Goal: Check status: Check status

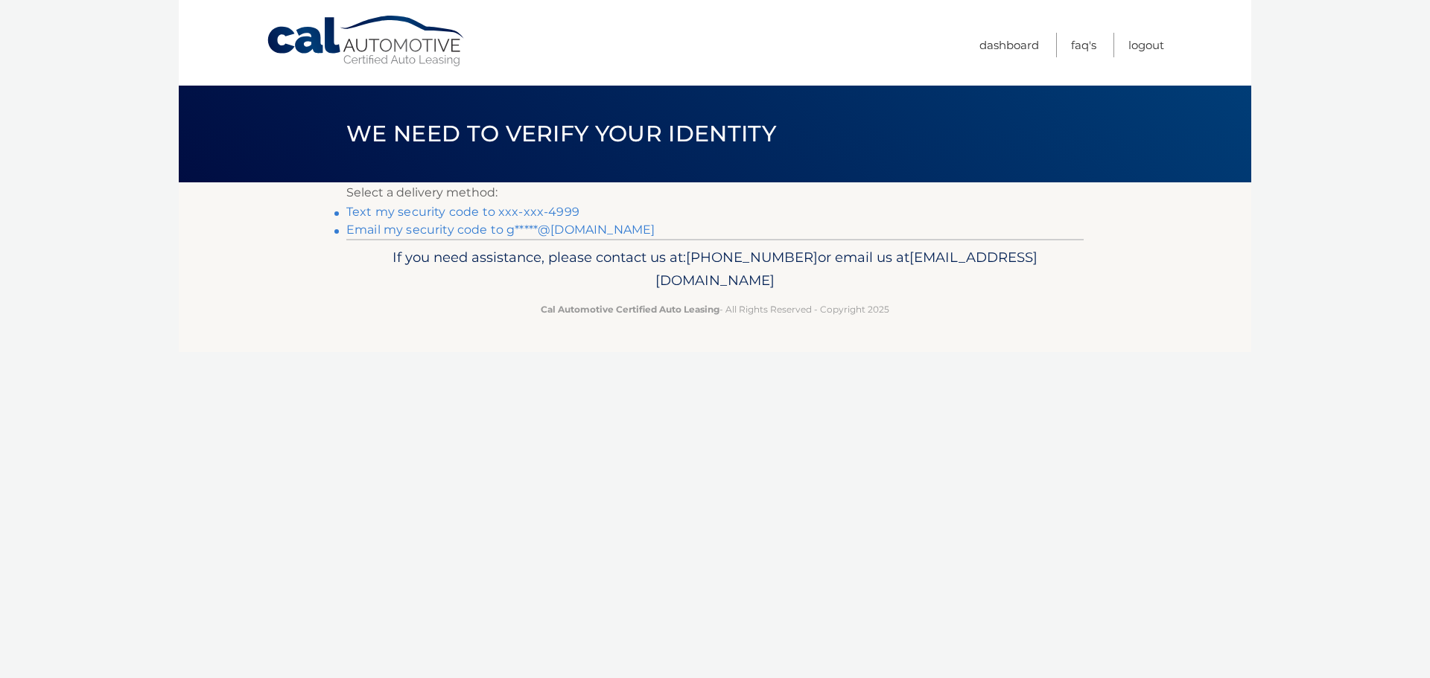
click at [549, 231] on link "Email my security code to g*****@[DOMAIN_NAME]" at bounding box center [500, 230] width 308 height 14
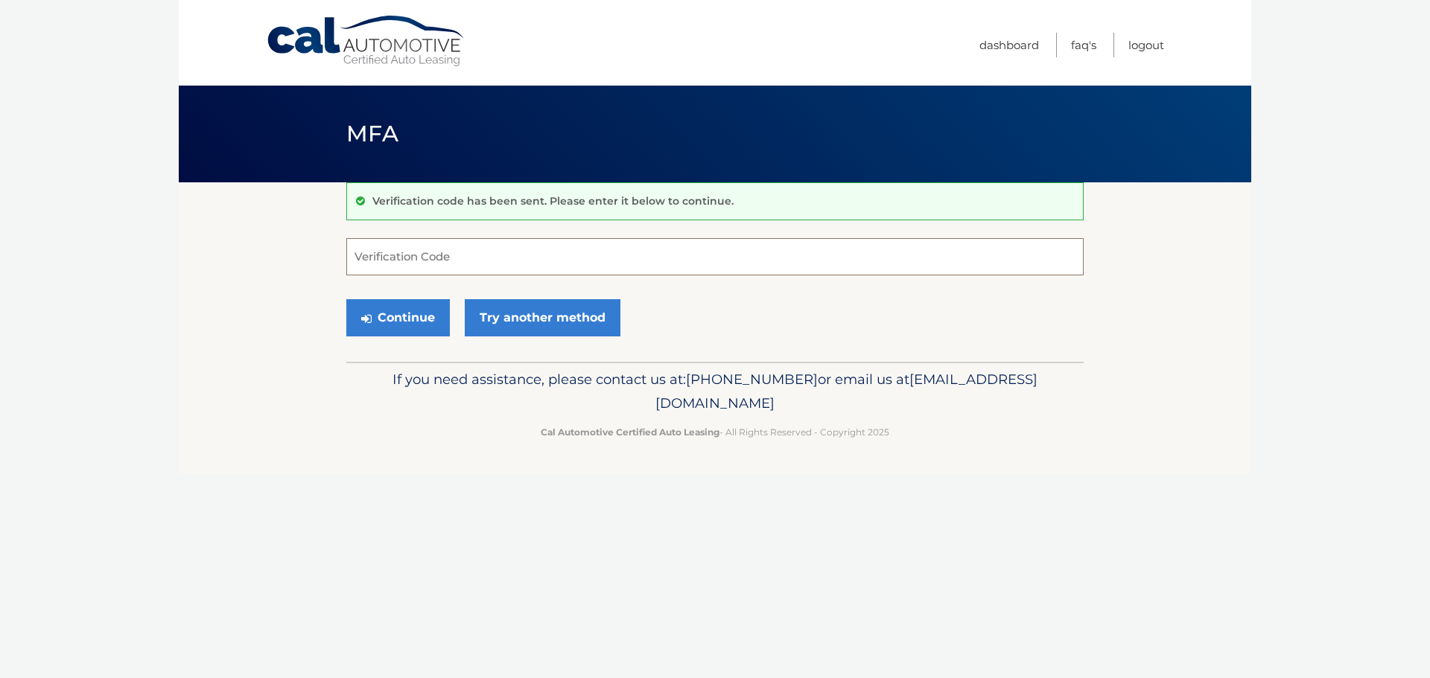
click at [463, 248] on input "Verification Code" at bounding box center [714, 256] width 737 height 37
type input "530170"
click at [401, 325] on button "Continue" at bounding box center [398, 317] width 104 height 37
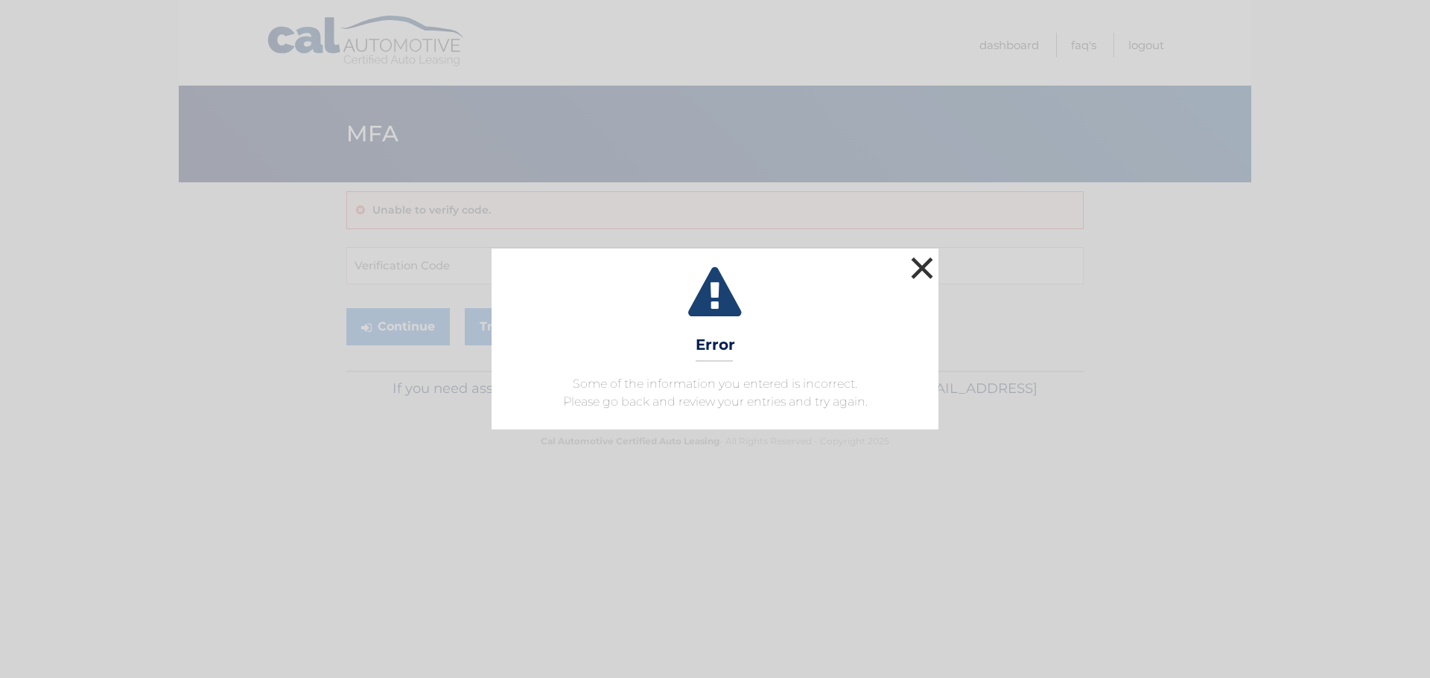
click at [919, 269] on button "×" at bounding box center [922, 268] width 30 height 30
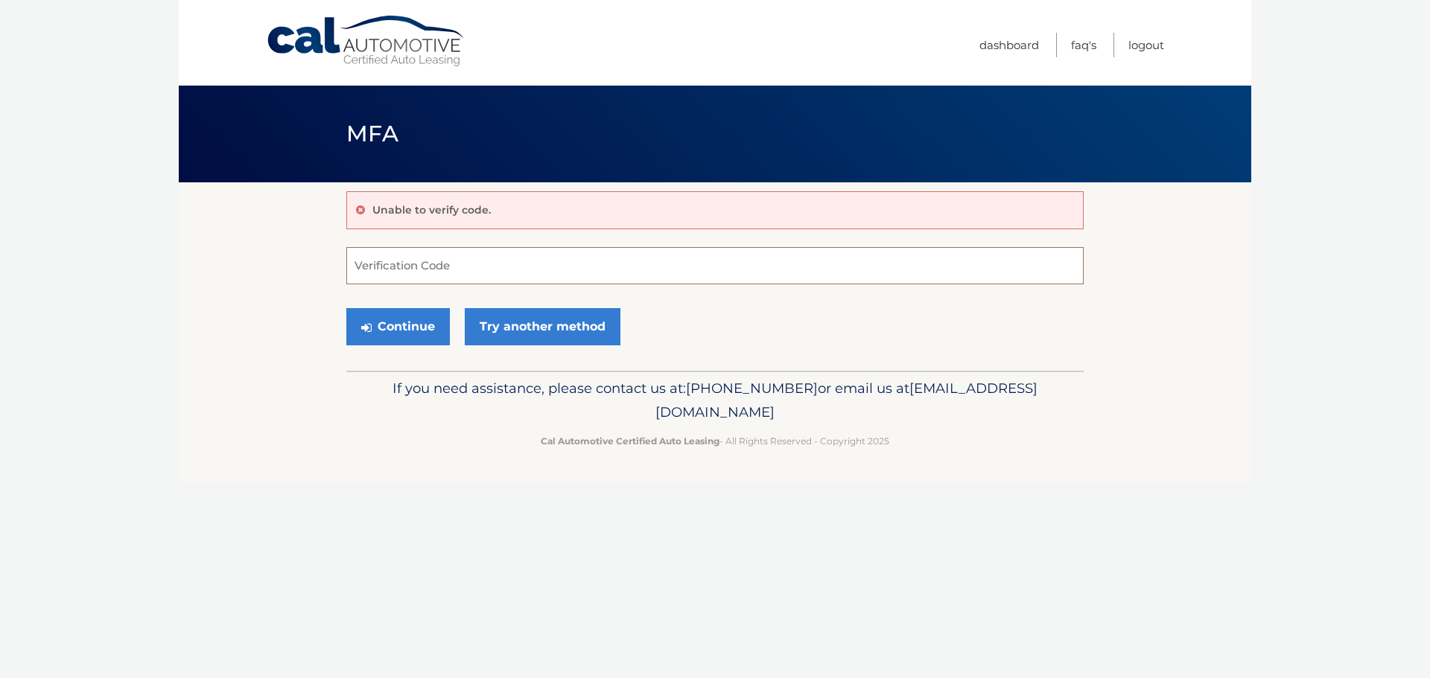
click at [405, 257] on input "Verification Code" at bounding box center [714, 265] width 737 height 37
type input "530170"
click at [432, 325] on button "Continue" at bounding box center [398, 326] width 104 height 37
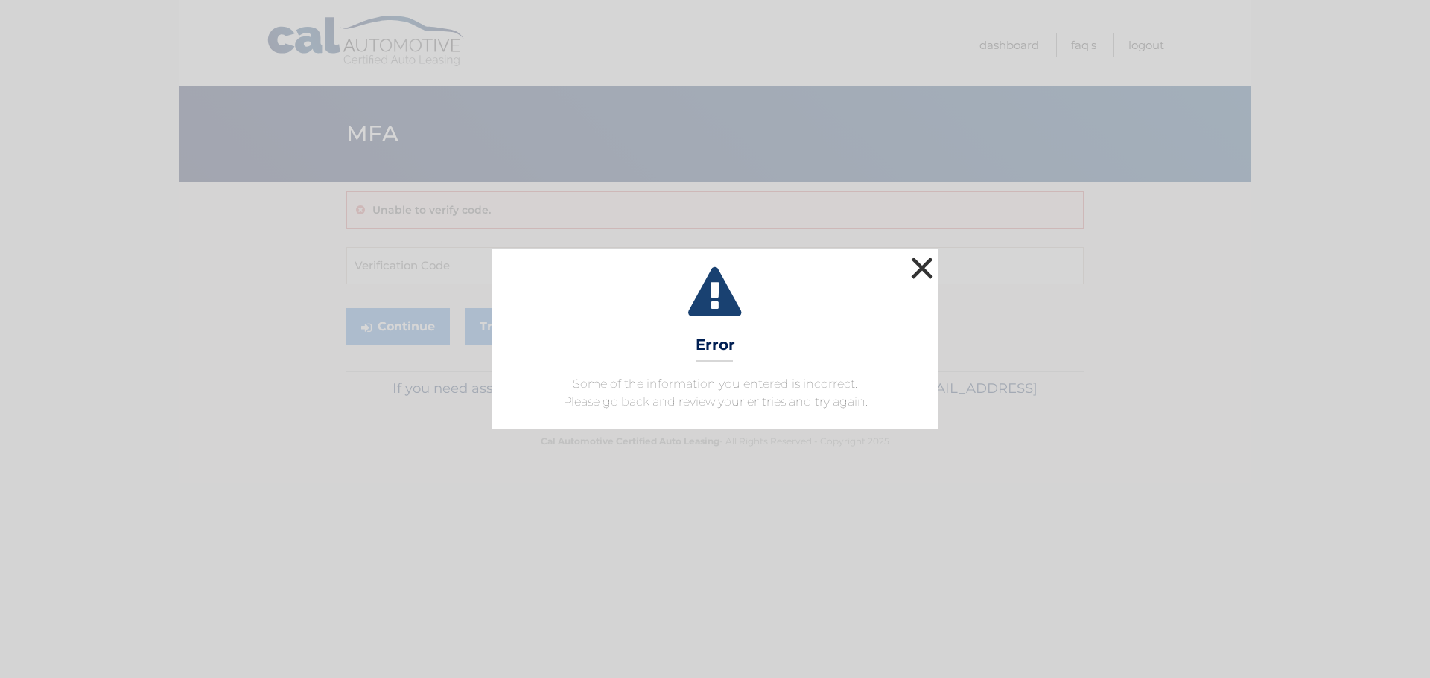
click at [919, 273] on button "×" at bounding box center [922, 268] width 30 height 30
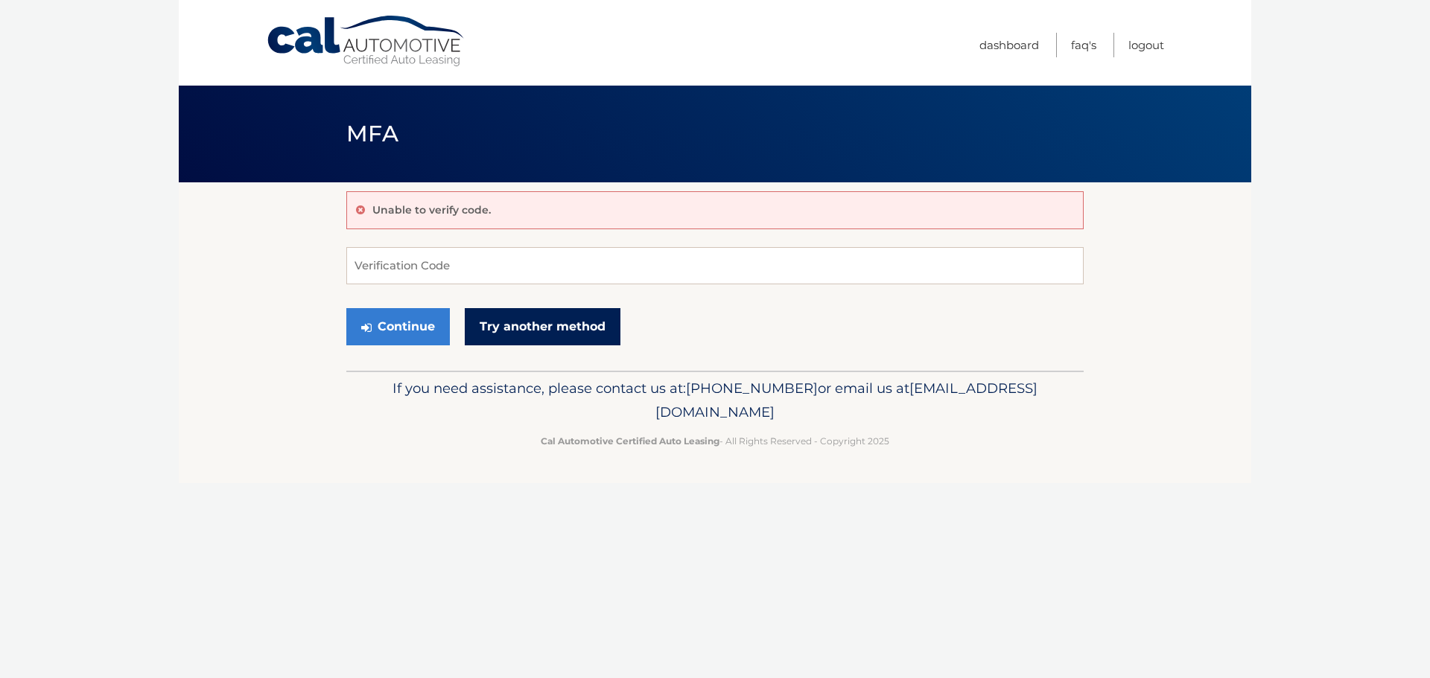
click at [544, 334] on link "Try another method" at bounding box center [543, 326] width 156 height 37
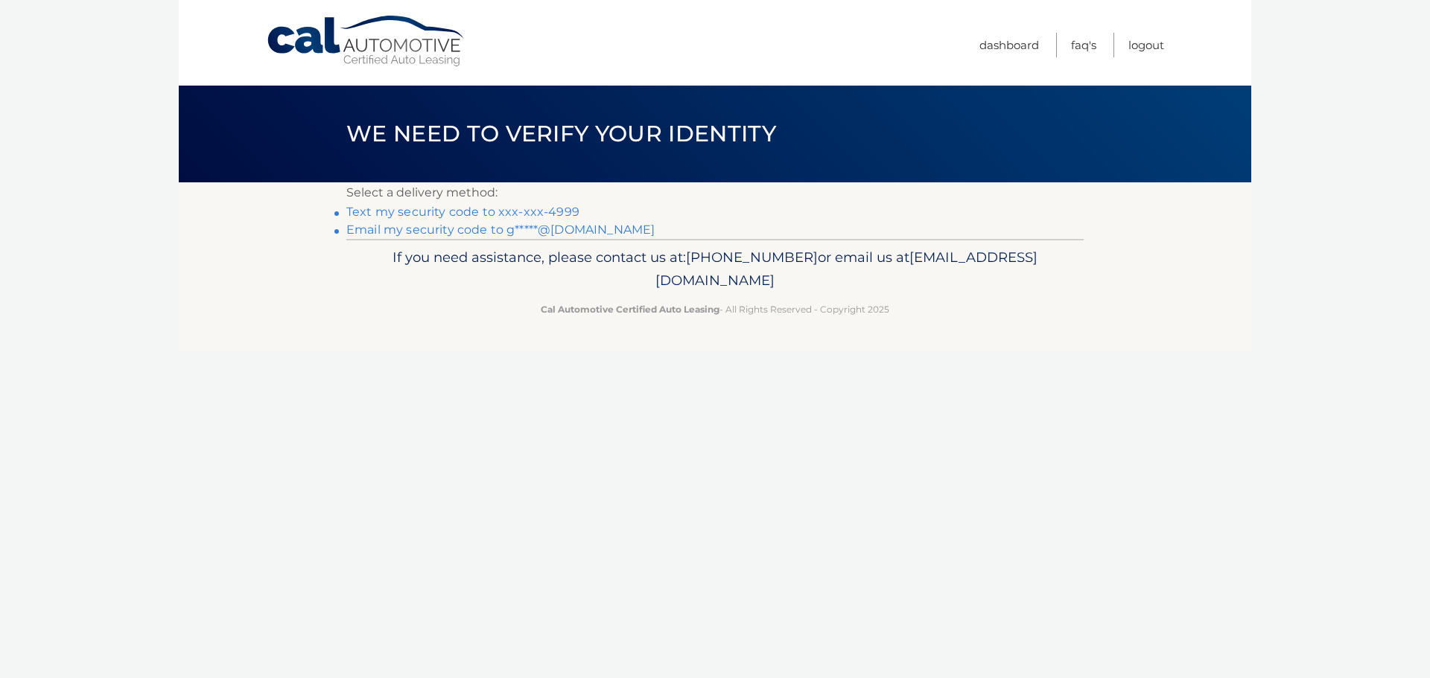
click at [490, 231] on link "Email my security code to g*****@[DOMAIN_NAME]" at bounding box center [500, 230] width 308 height 14
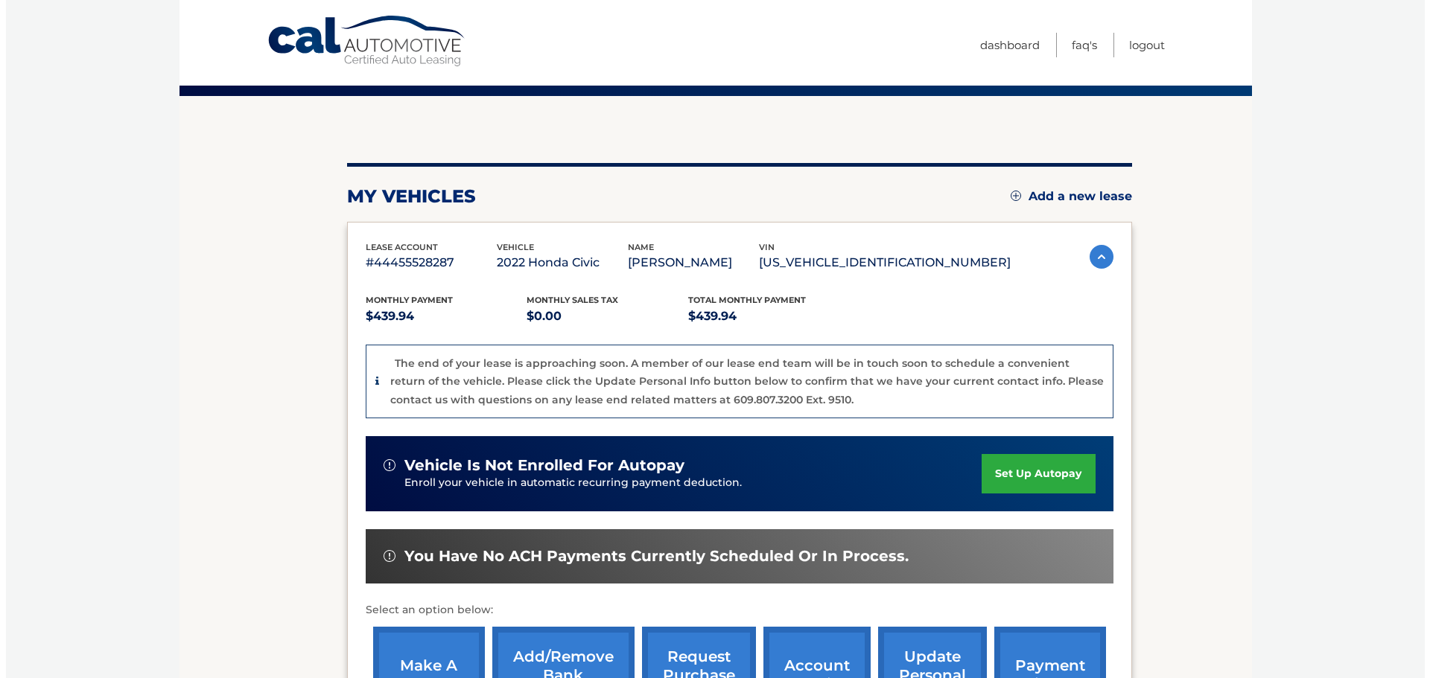
scroll to position [223, 0]
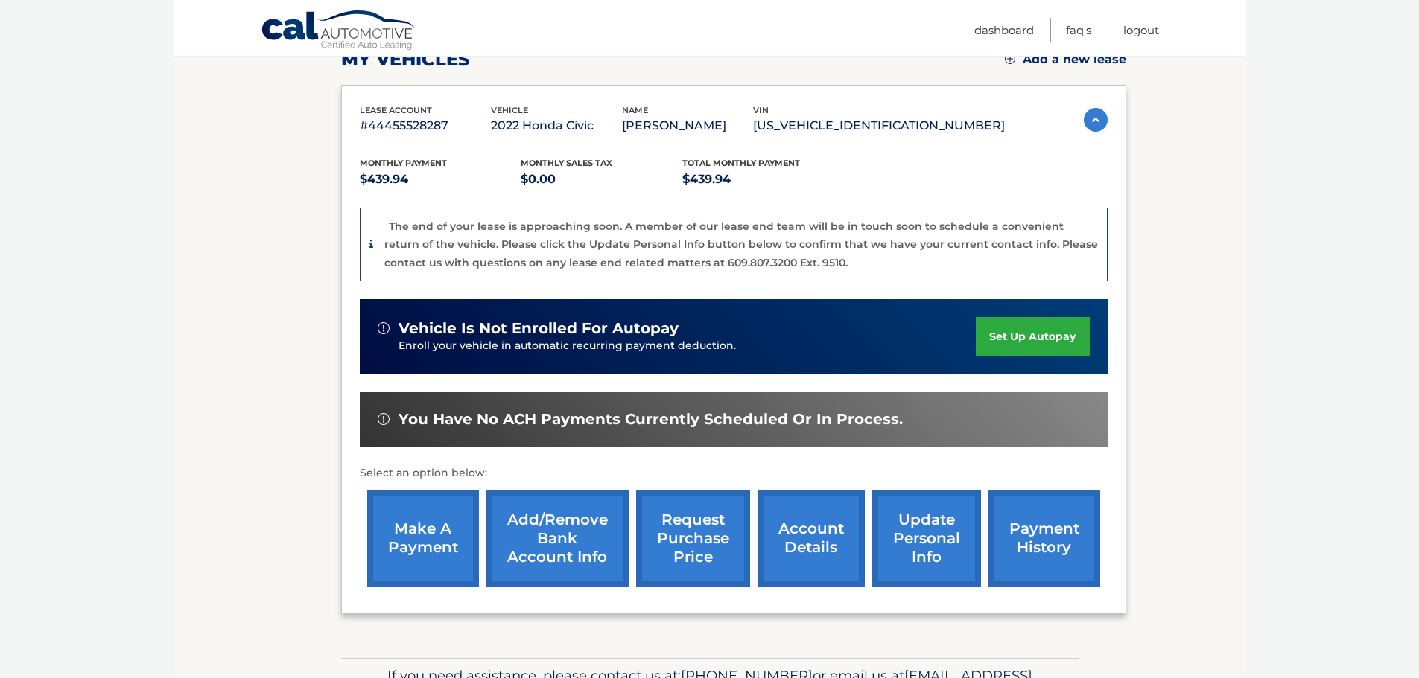
click at [701, 563] on link "request purchase price" at bounding box center [693, 539] width 114 height 98
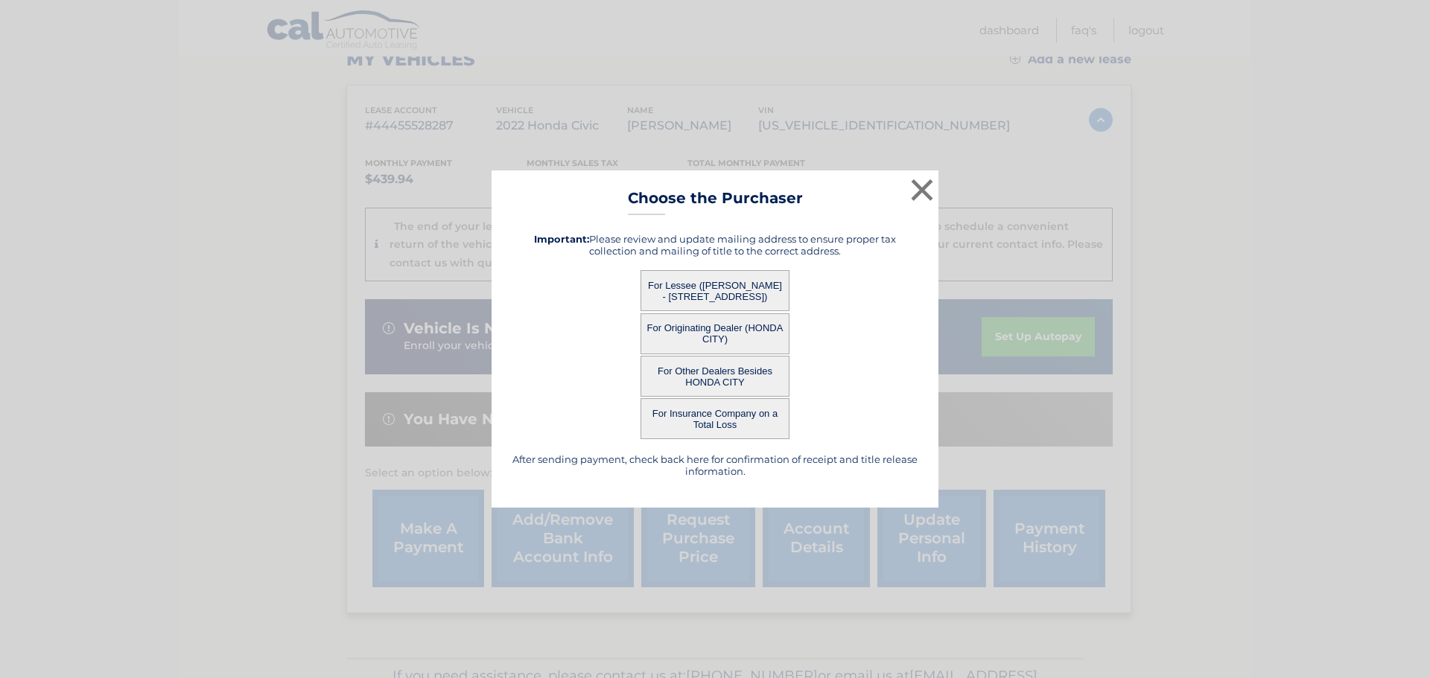
click at [746, 287] on button "For Lessee (GOLAM SYED - 449 elm st, , west hempstead, NY 11552)" at bounding box center [715, 290] width 149 height 41
click at [746, 286] on button "For Lessee (GOLAM SYED - 449 elm st, , west hempstead, NY 11552)" at bounding box center [715, 290] width 149 height 41
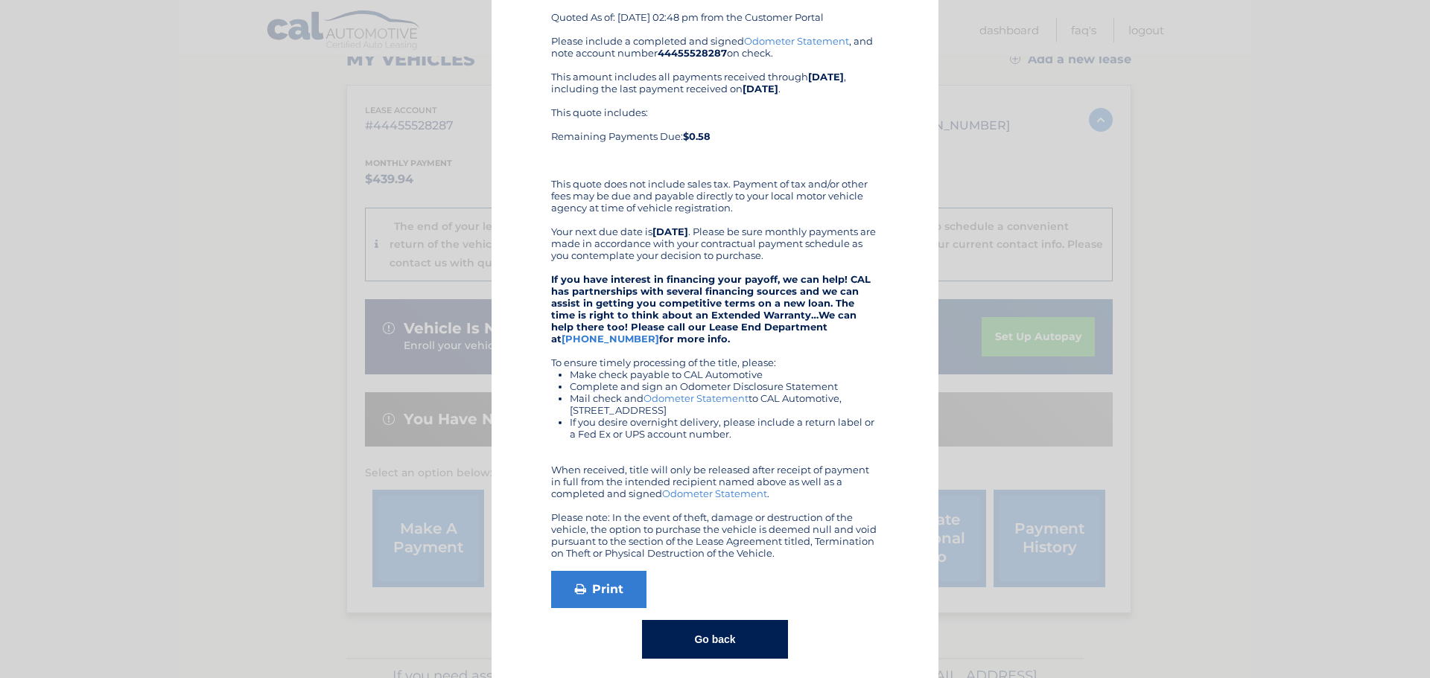
scroll to position [127, 0]
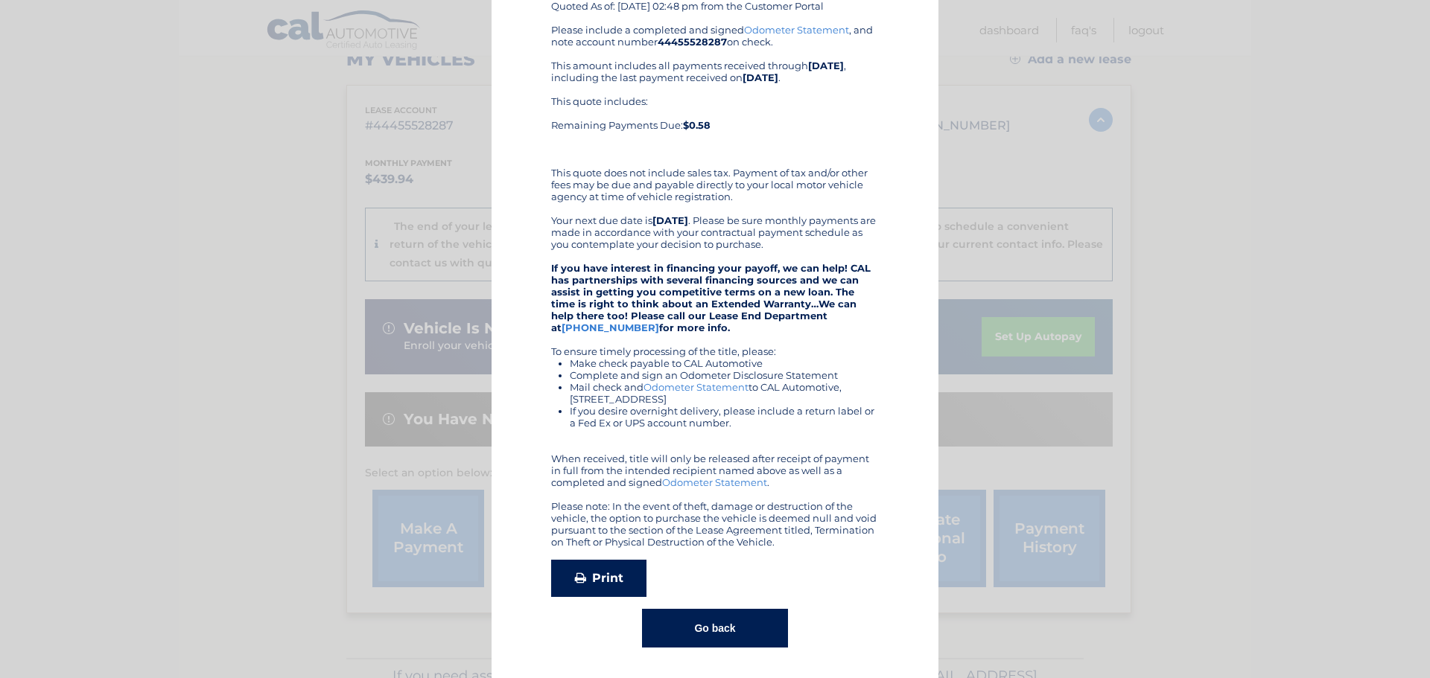
click at [576, 588] on link "Print" at bounding box center [598, 578] width 95 height 37
click at [725, 624] on button "Go back" at bounding box center [714, 628] width 145 height 39
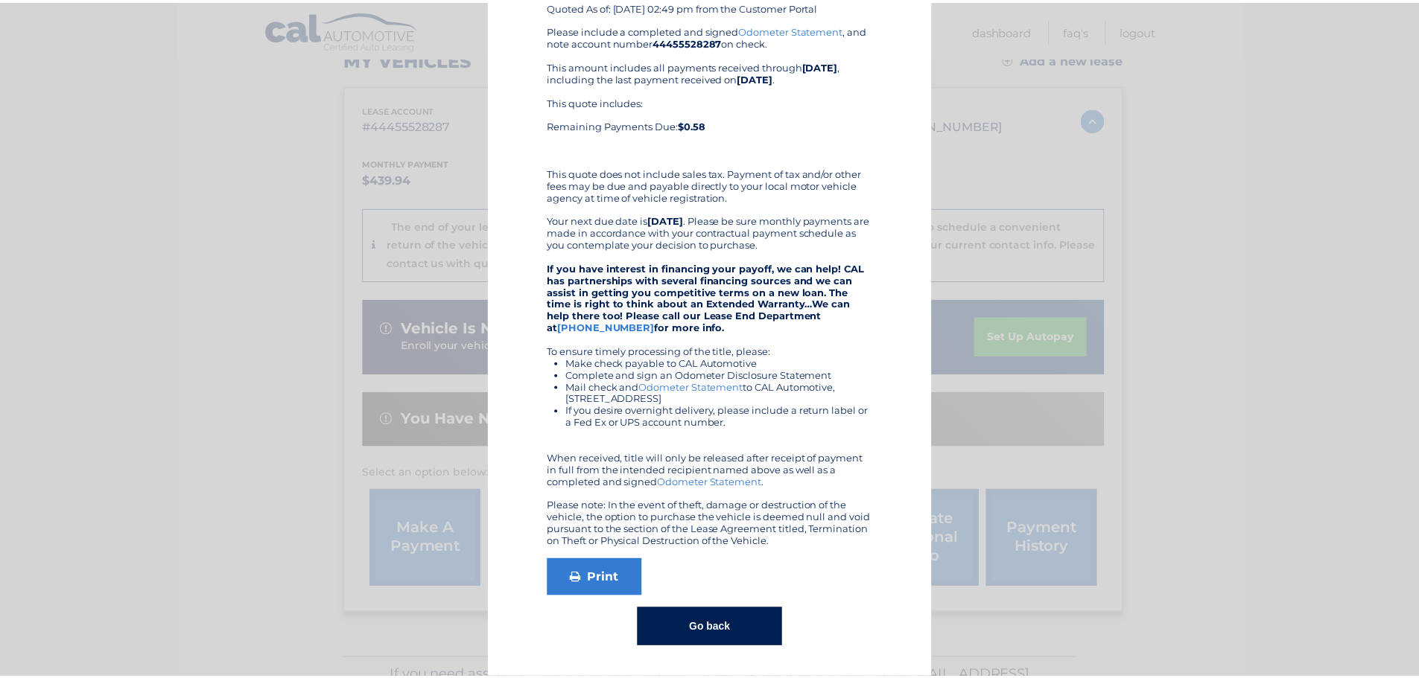
scroll to position [0, 0]
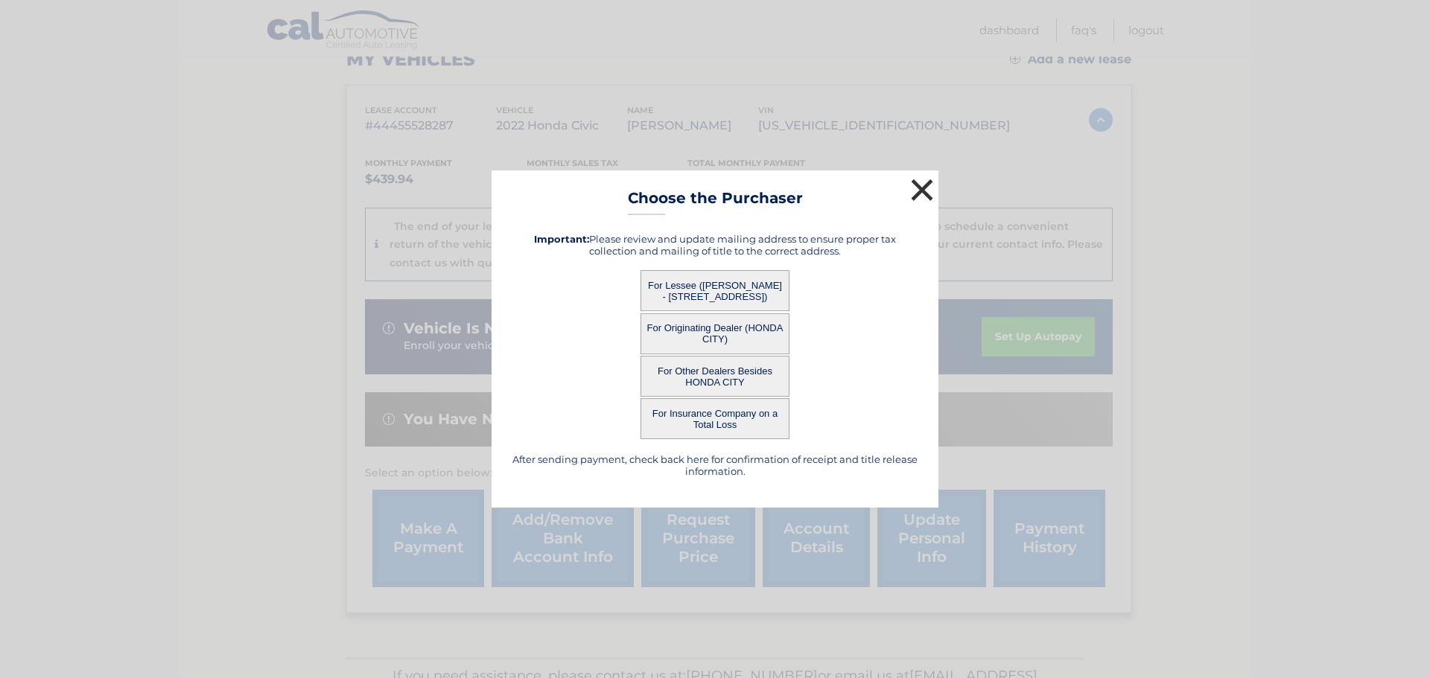
click at [923, 186] on button "×" at bounding box center [922, 190] width 30 height 30
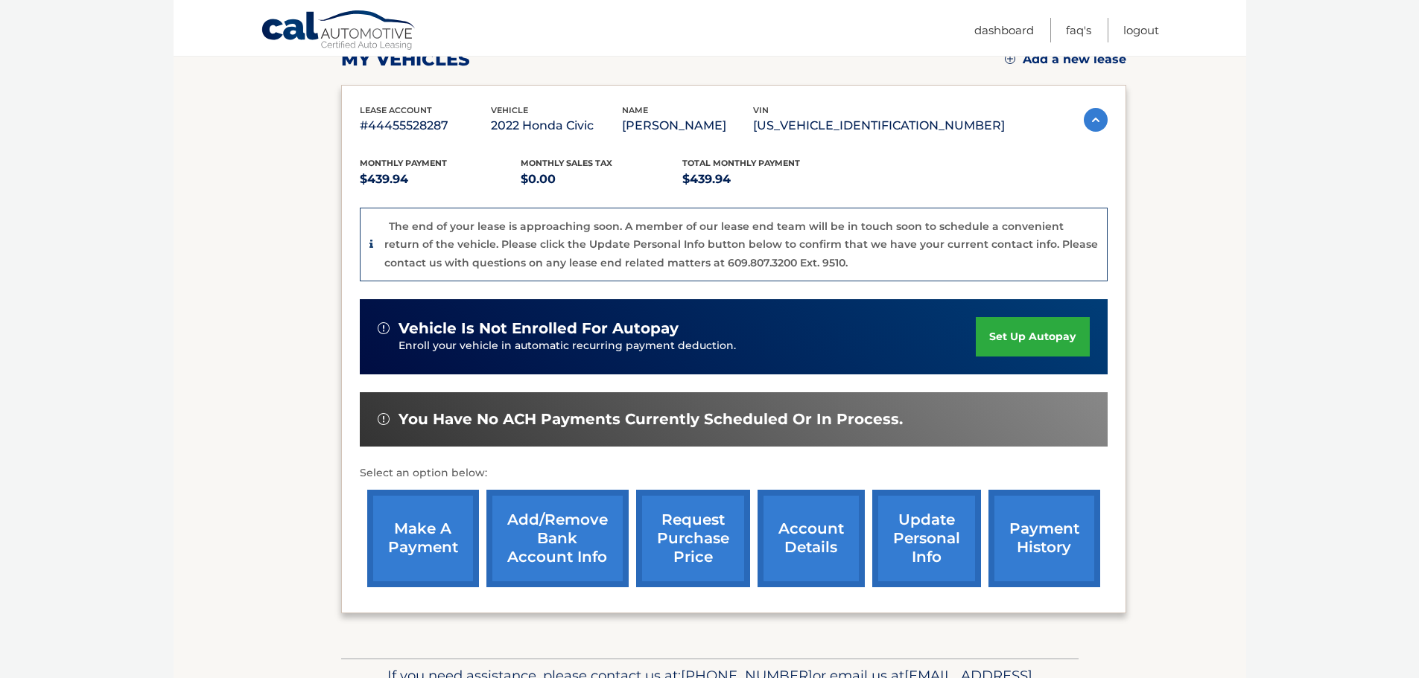
click at [807, 538] on link "account details" at bounding box center [810, 539] width 107 height 98
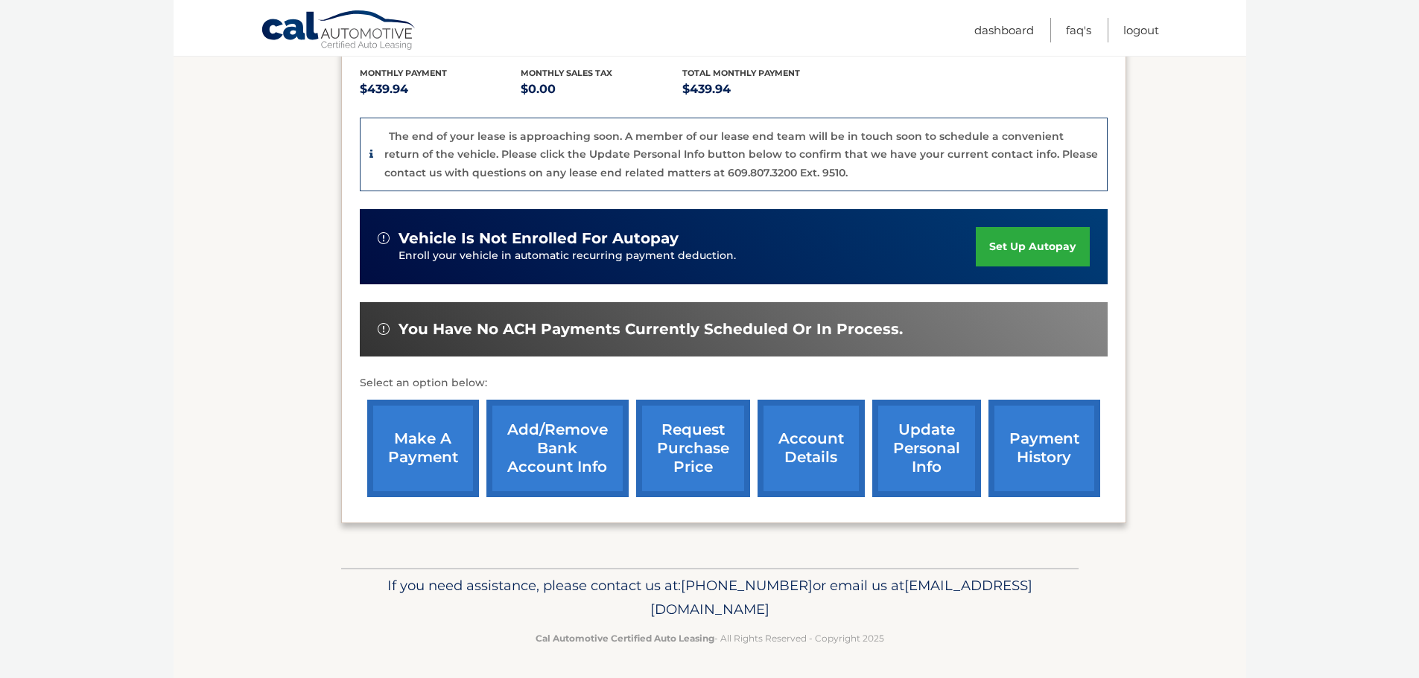
scroll to position [317, 0]
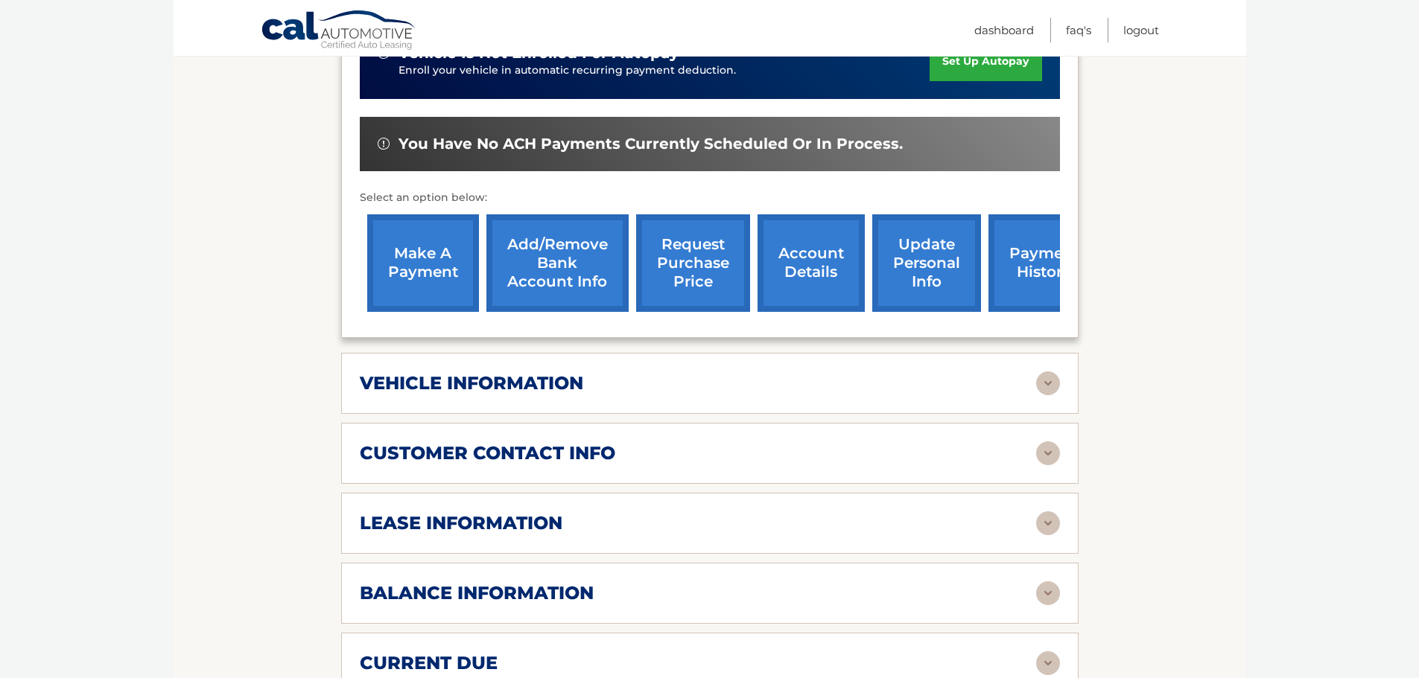
scroll to position [447, 0]
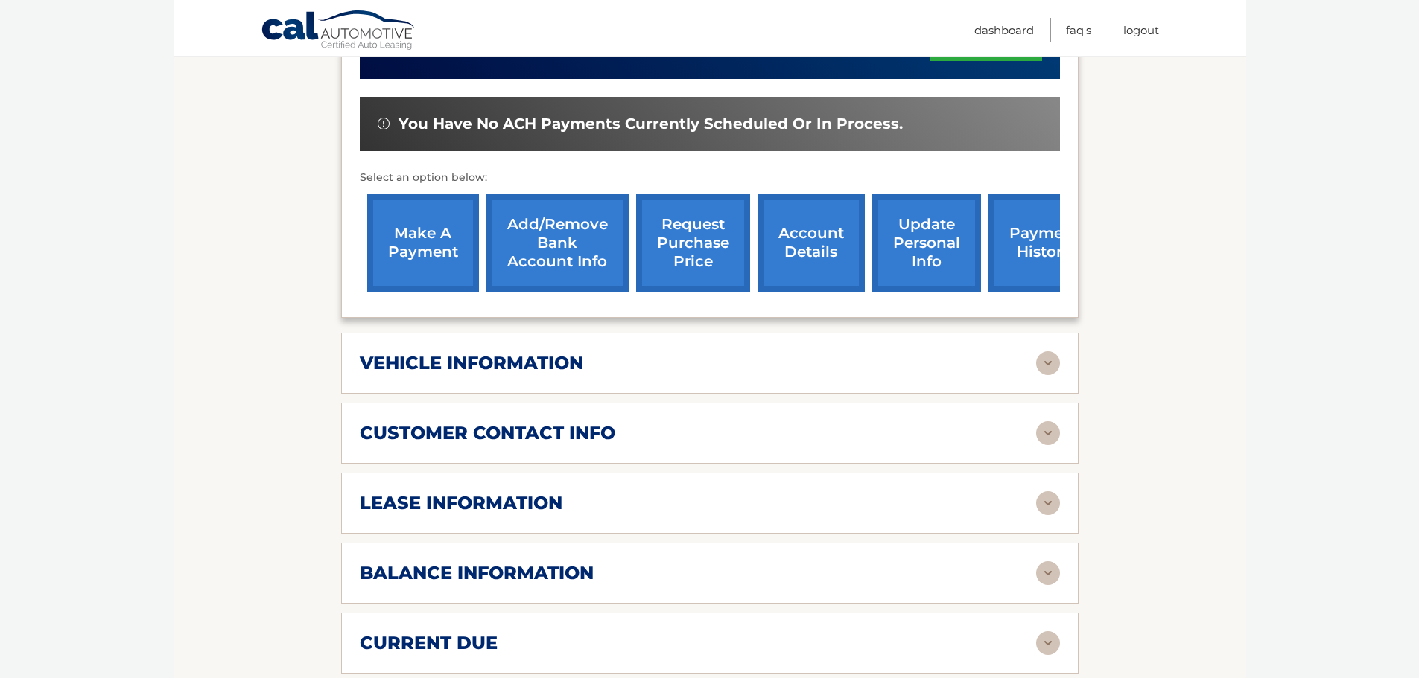
click at [1051, 510] on img at bounding box center [1048, 504] width 24 height 24
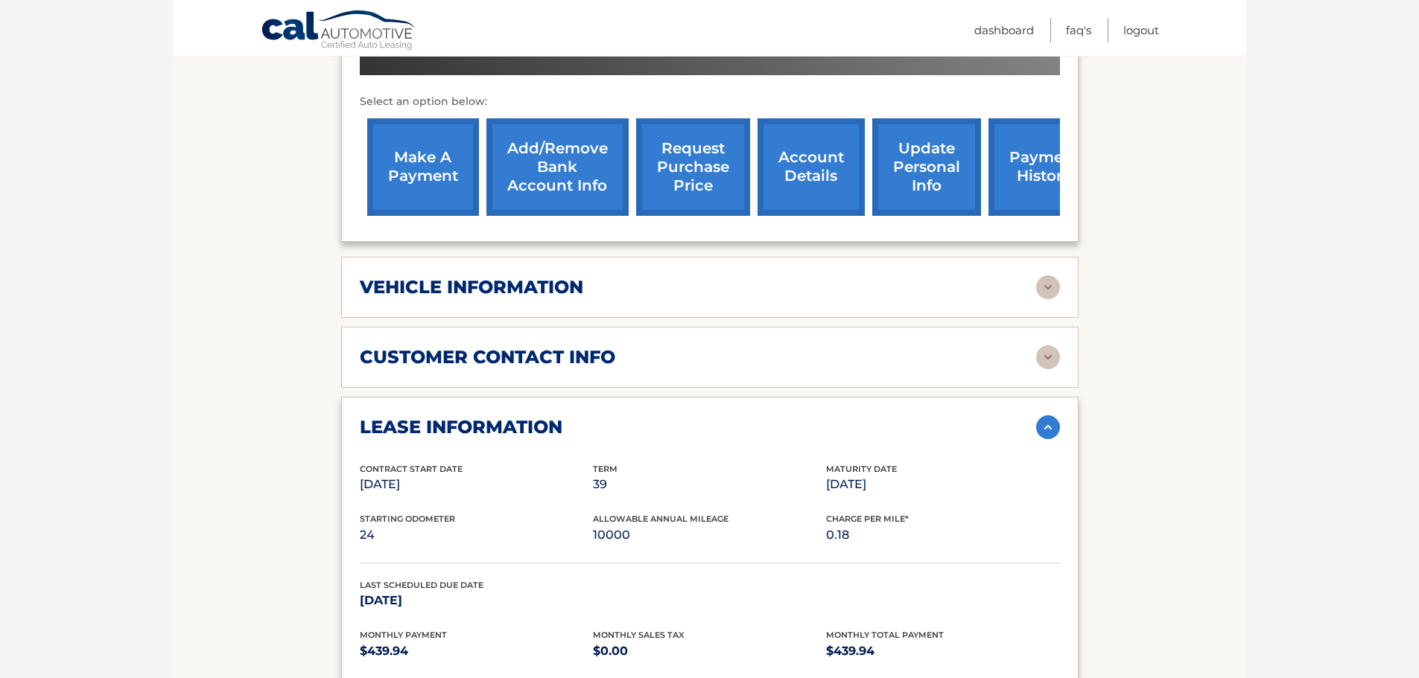
scroll to position [521, 0]
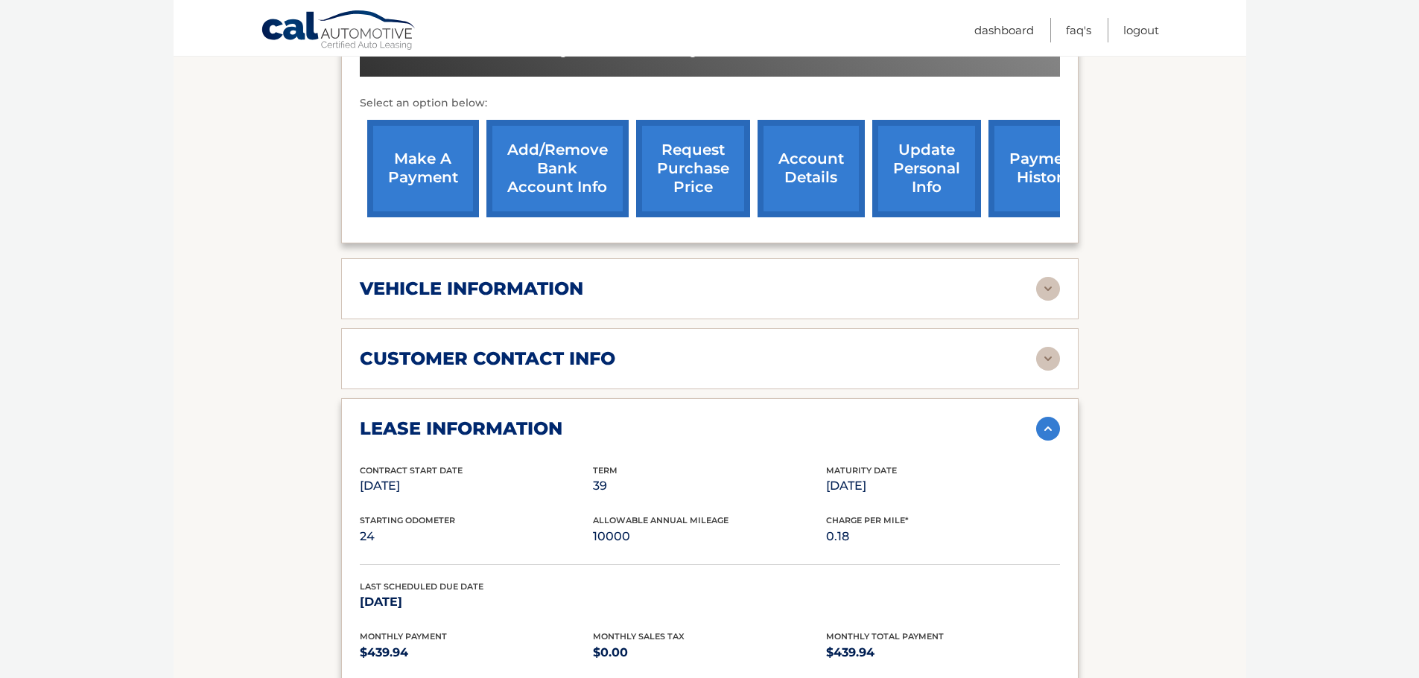
click at [1044, 291] on img at bounding box center [1048, 289] width 24 height 24
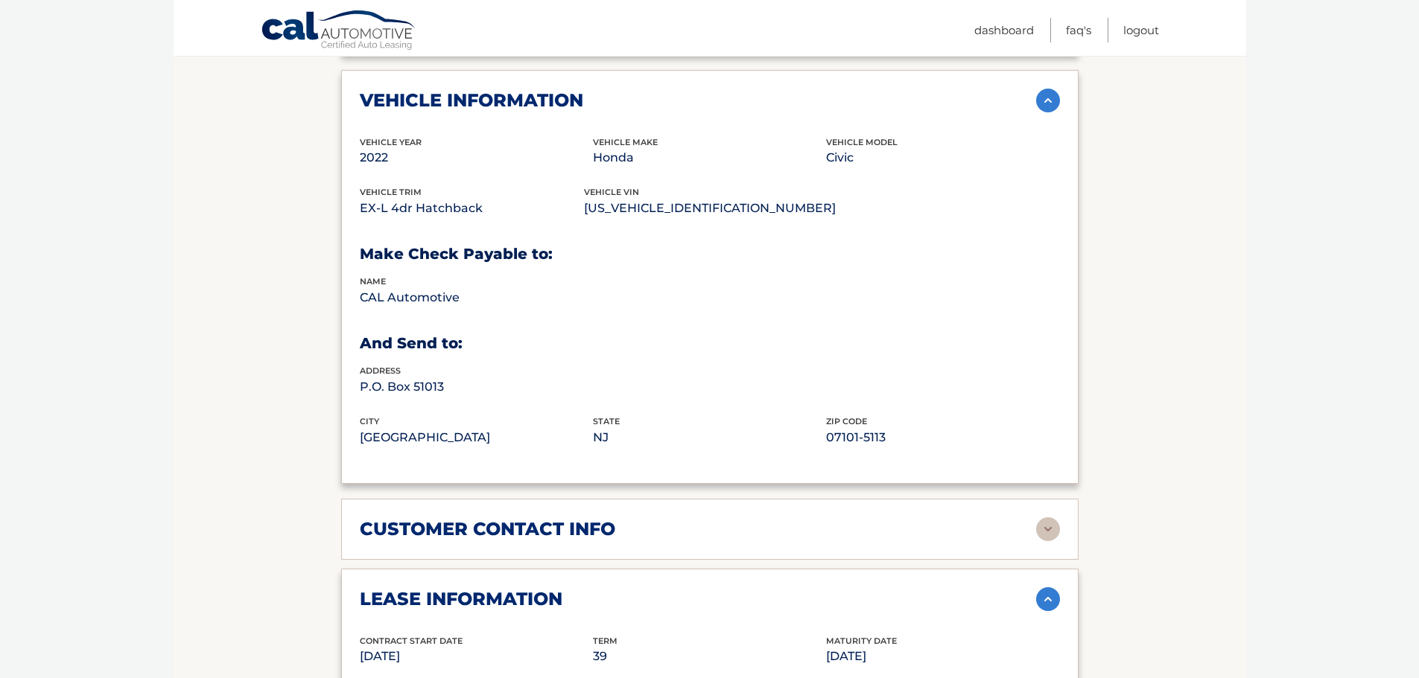
scroll to position [745, 0]
